Goal: Task Accomplishment & Management: Use online tool/utility

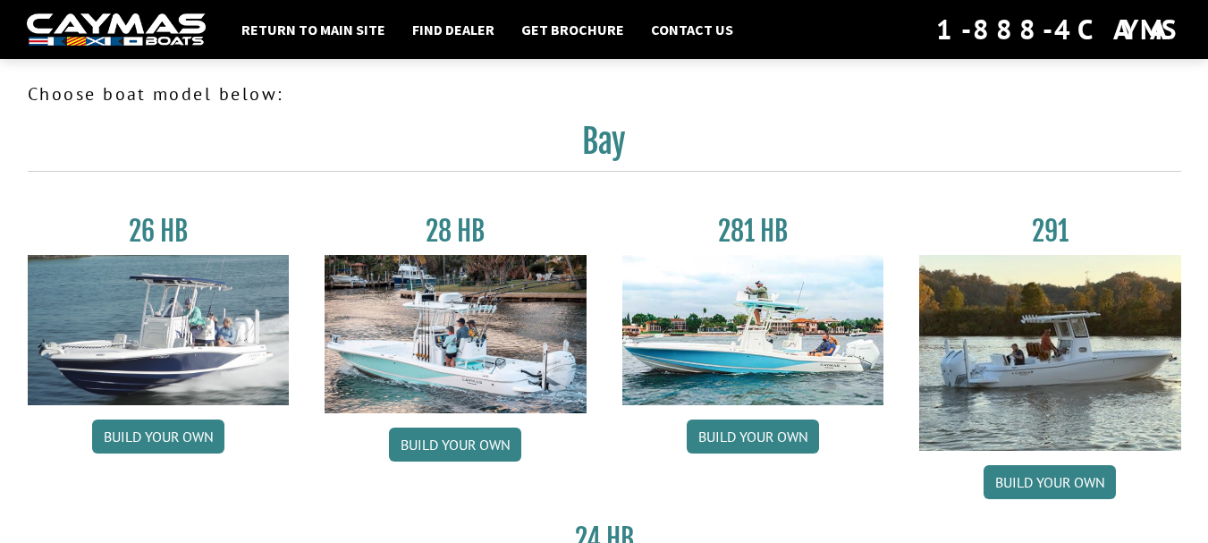
click at [197, 291] on img at bounding box center [159, 330] width 262 height 150
click at [161, 441] on link "Build your own" at bounding box center [158, 436] width 132 height 34
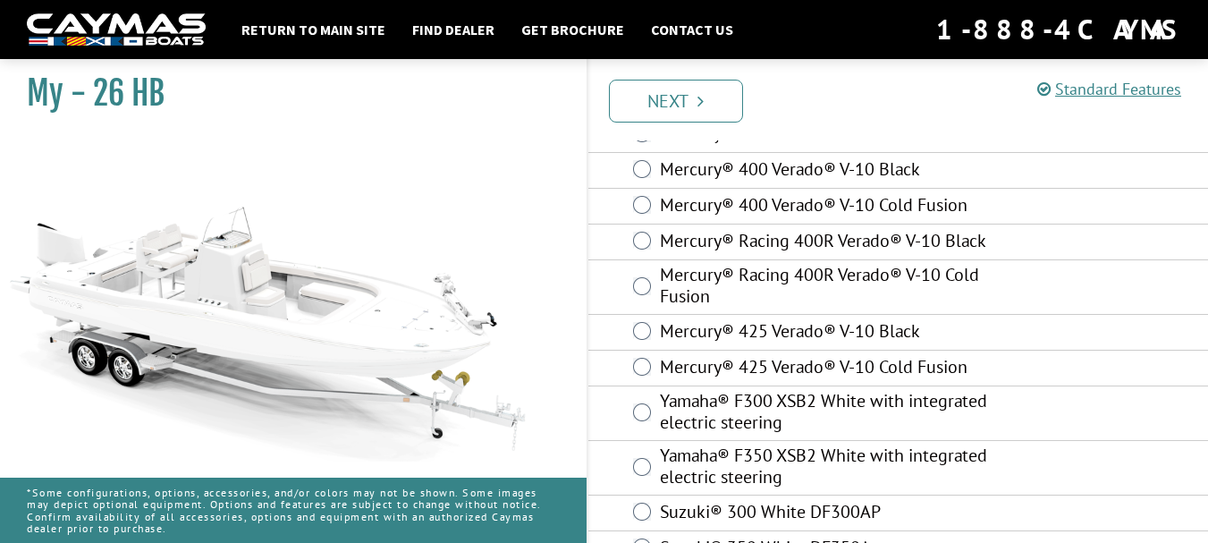
scroll to position [173, 0]
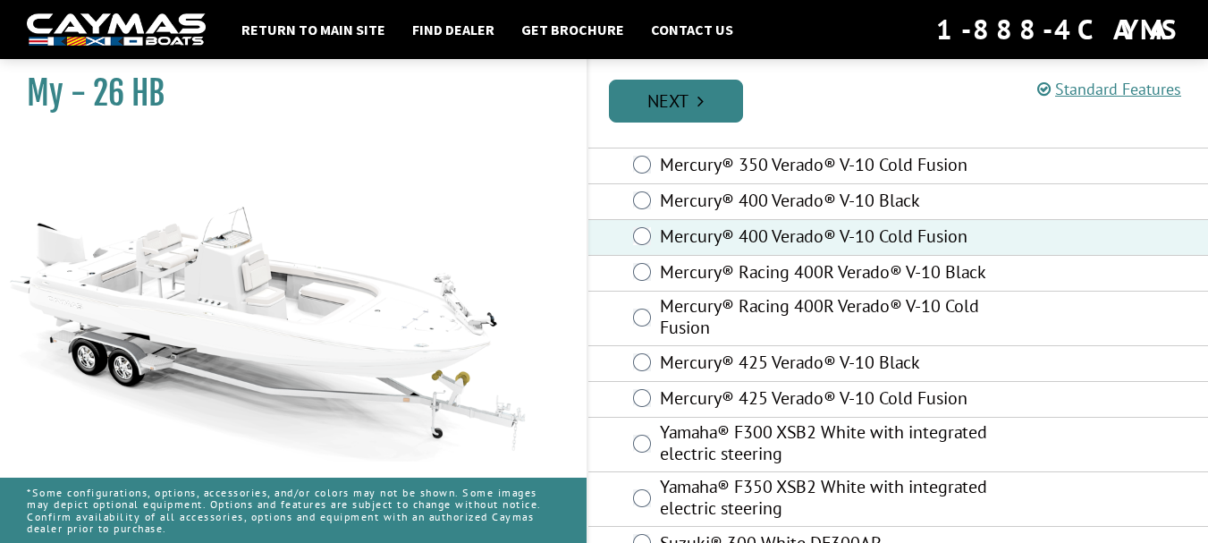
click at [681, 97] on link "Next" at bounding box center [676, 101] width 134 height 43
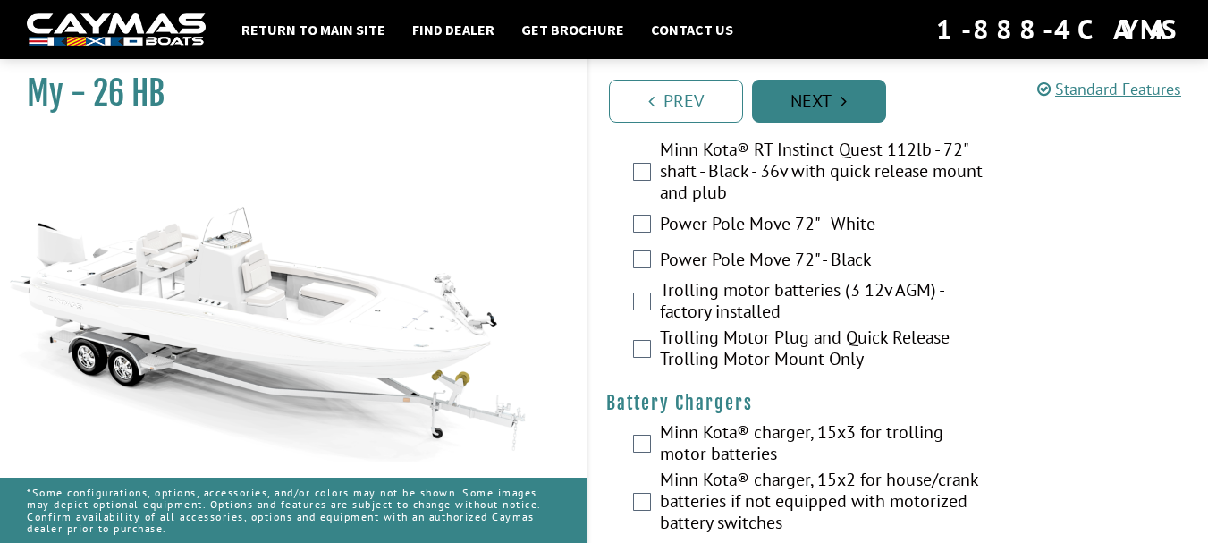
click at [681, 97] on link "Prev" at bounding box center [676, 101] width 134 height 43
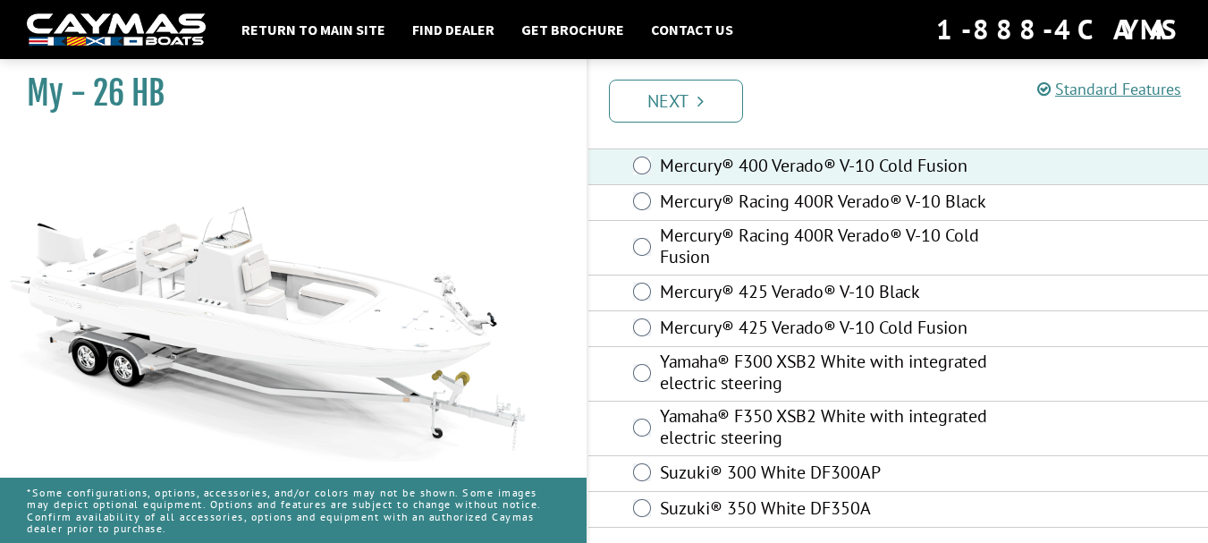
scroll to position [263, 0]
click at [706, 107] on link "Next" at bounding box center [676, 101] width 134 height 43
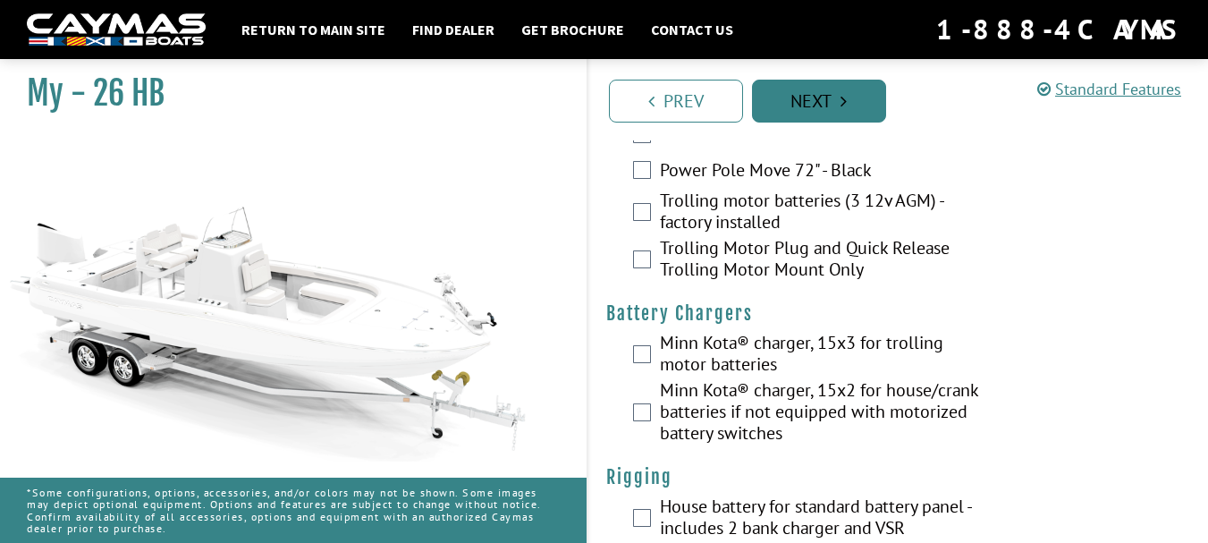
click at [706, 107] on link "Prev" at bounding box center [676, 101] width 134 height 43
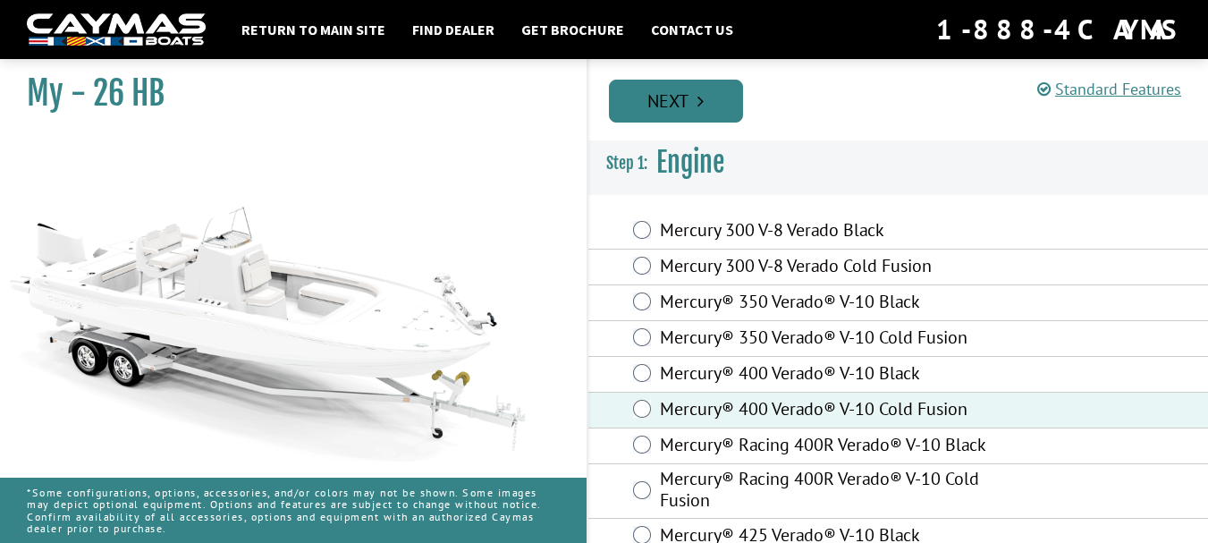
scroll to position [0, 0]
click at [706, 107] on link "Next" at bounding box center [676, 101] width 134 height 43
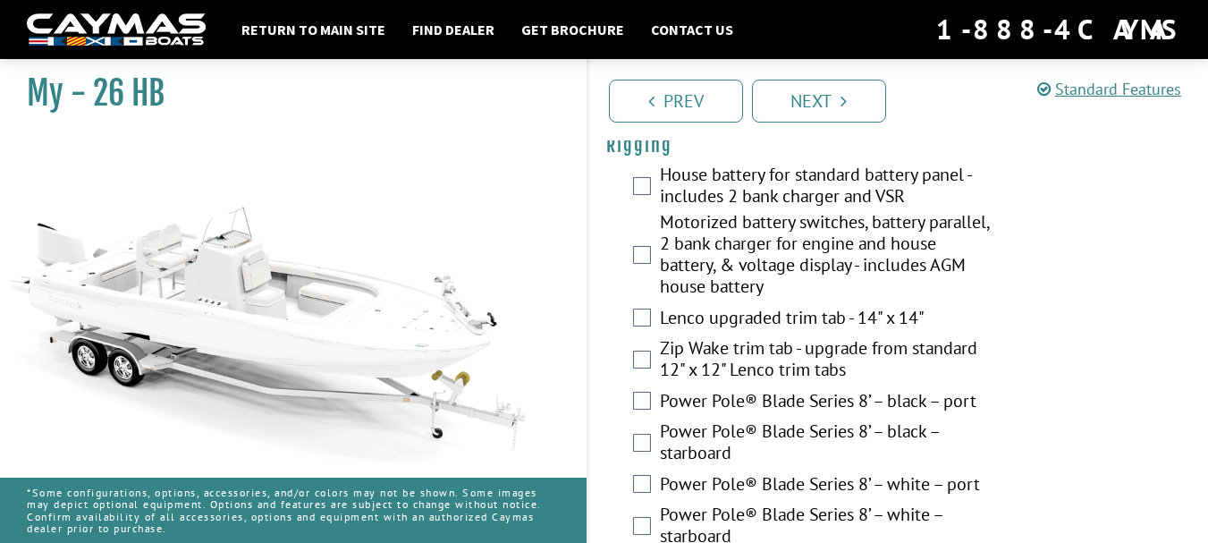
scroll to position [626, 0]
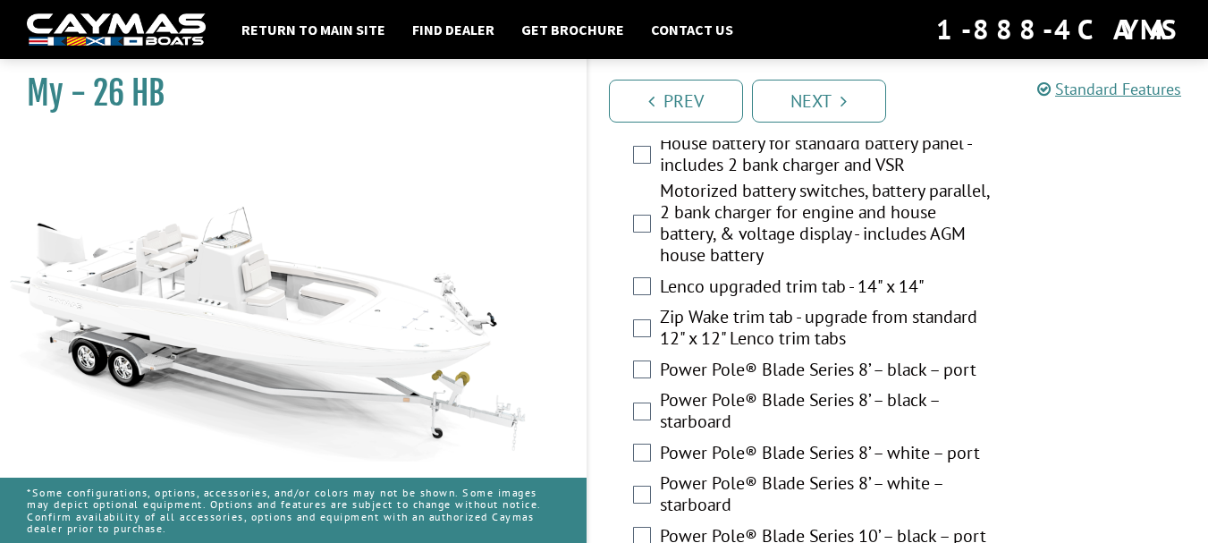
click at [652, 325] on div "Zip Wake trim tab - upgrade from standard 12" x 12" Lenco trim tabs" at bounding box center [898, 329] width 620 height 47
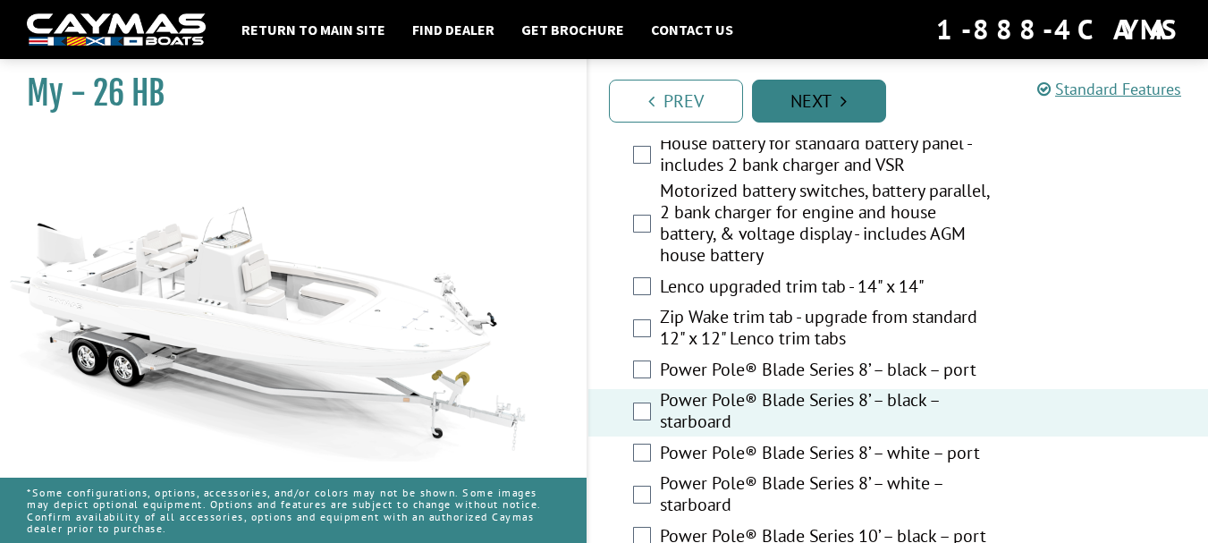
click at [850, 94] on link "Next" at bounding box center [819, 101] width 134 height 43
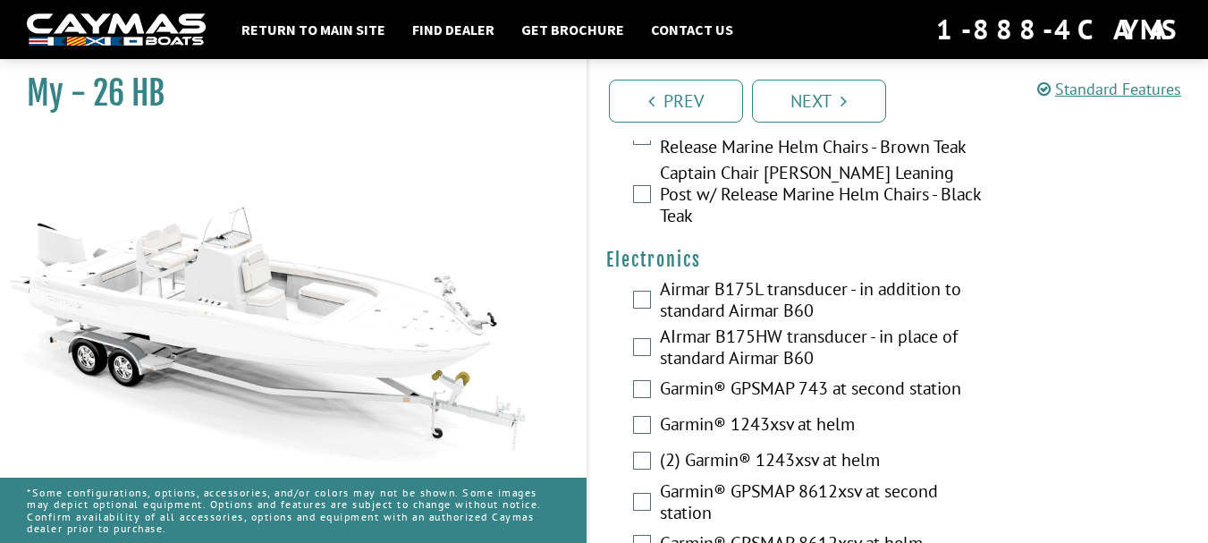
scroll to position [4878, 0]
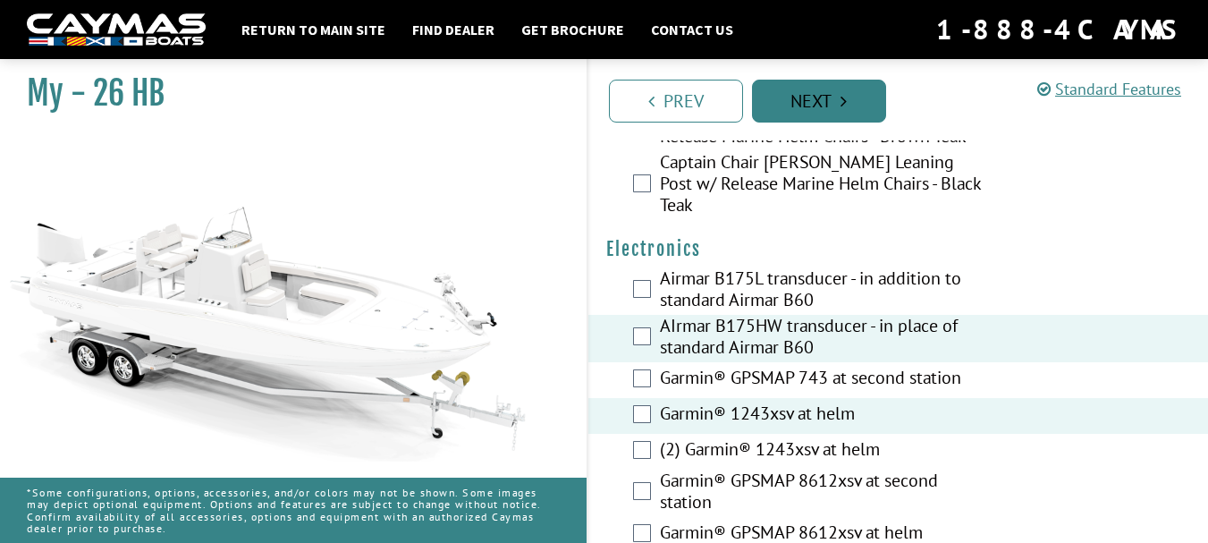
click at [843, 99] on icon "Pagination" at bounding box center [843, 101] width 6 height 18
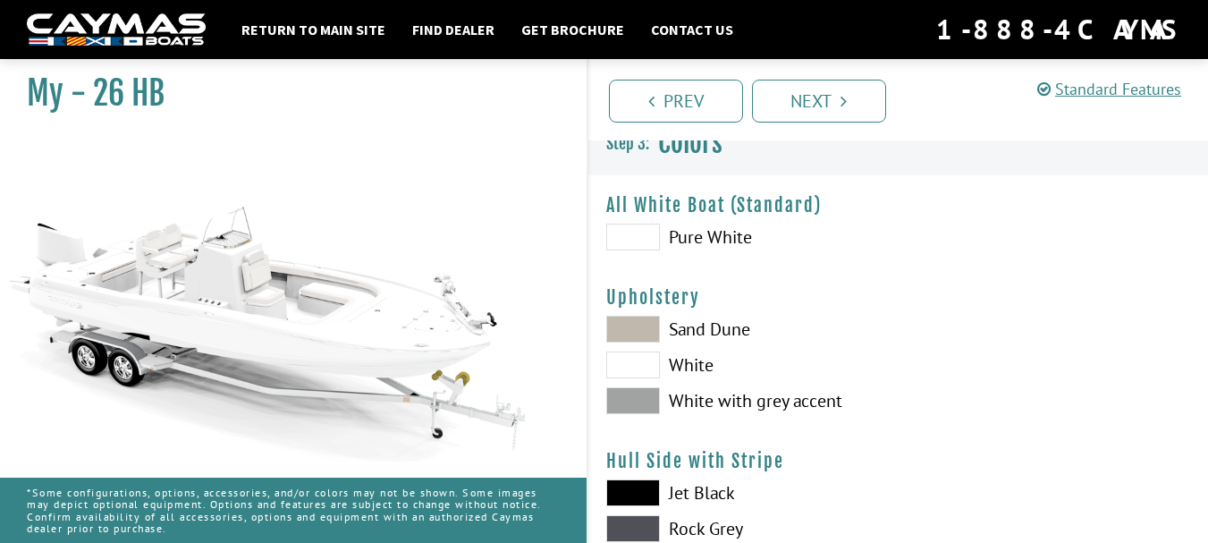
scroll to position [0, 0]
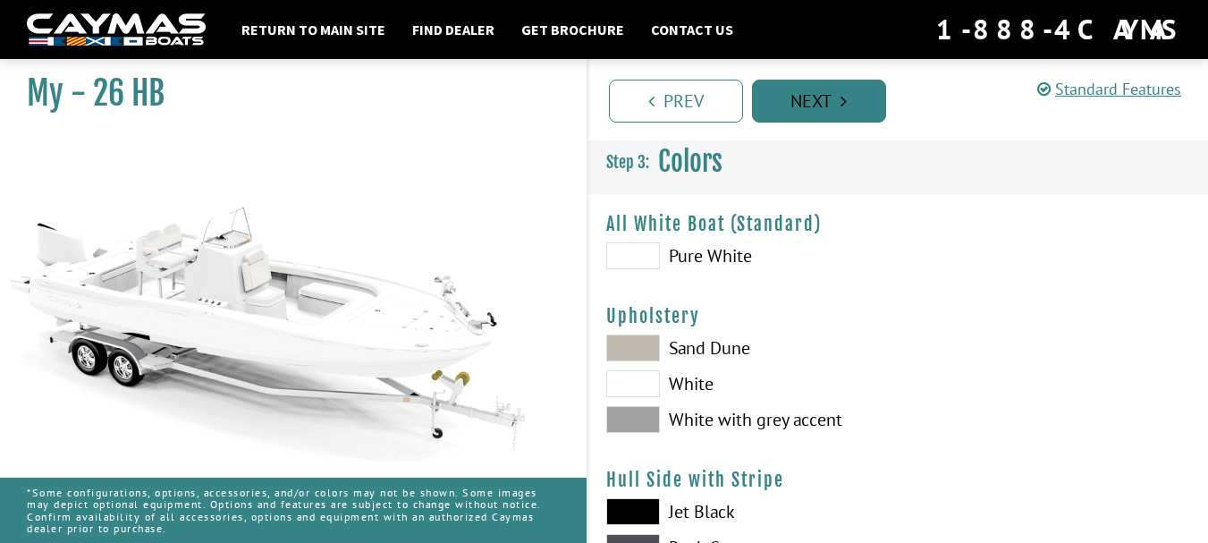
click at [838, 109] on link "Next" at bounding box center [819, 101] width 134 height 43
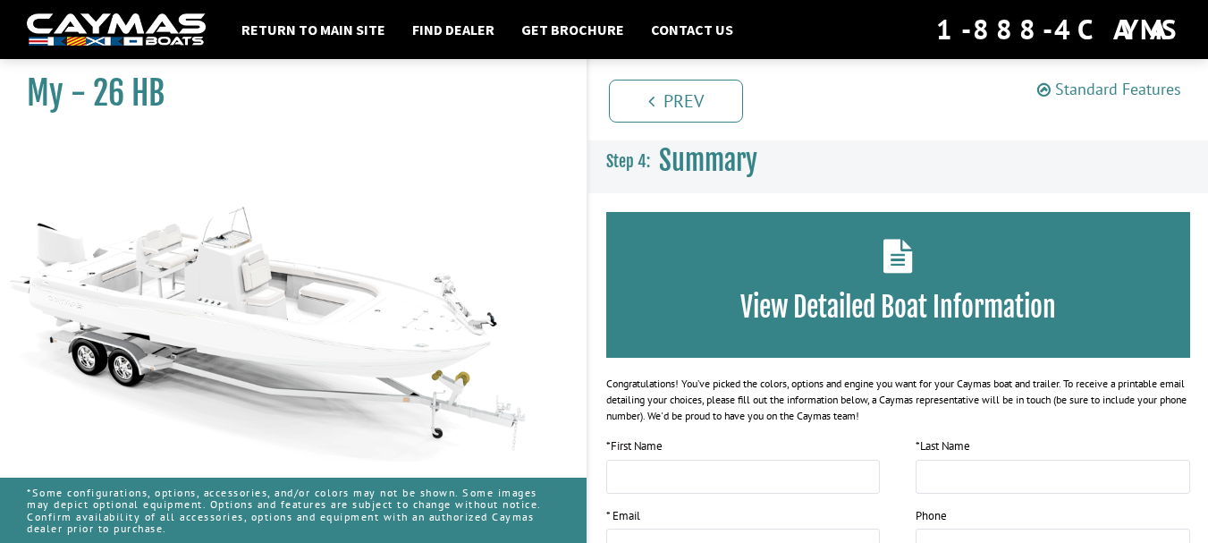
click at [1158, 83] on link "Standard Features" at bounding box center [1109, 89] width 144 height 21
click at [0, 0] on div "Standard Features" at bounding box center [0, 0] width 0 height 0
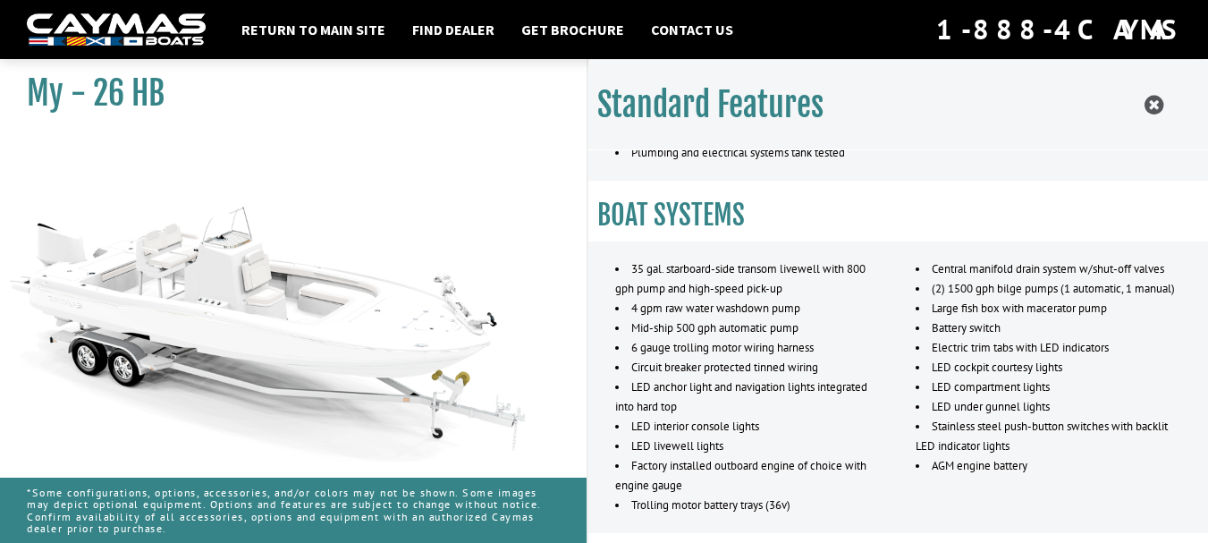
scroll to position [536, 0]
